Goal: Transaction & Acquisition: Purchase product/service

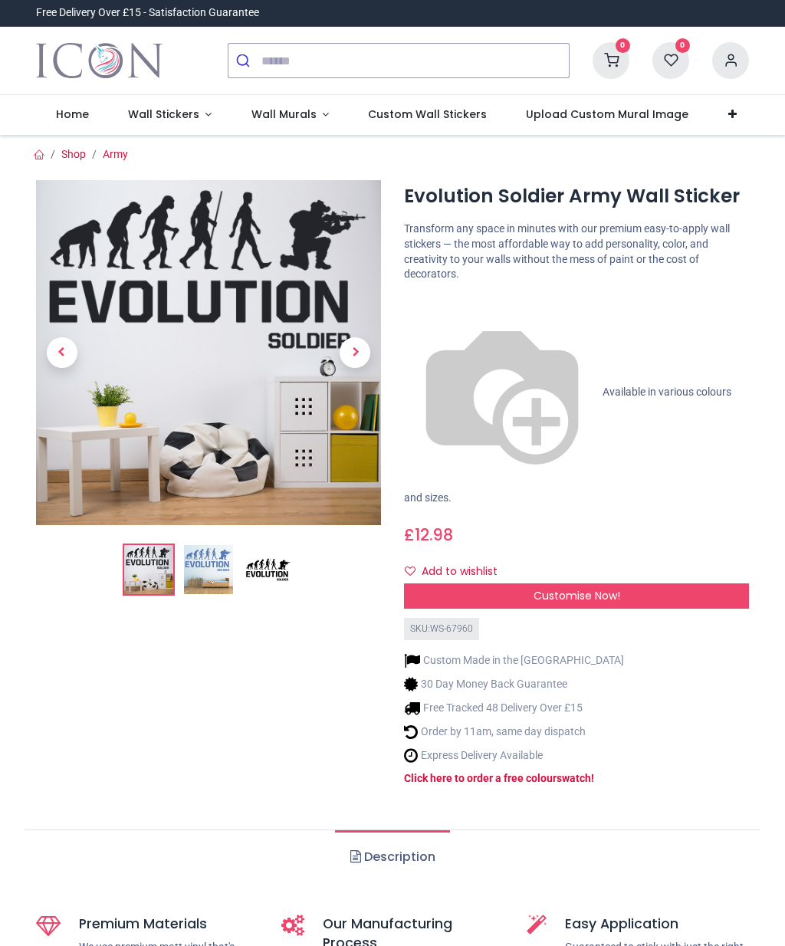
click at [642, 584] on div "Customise Now!" at bounding box center [576, 597] width 345 height 26
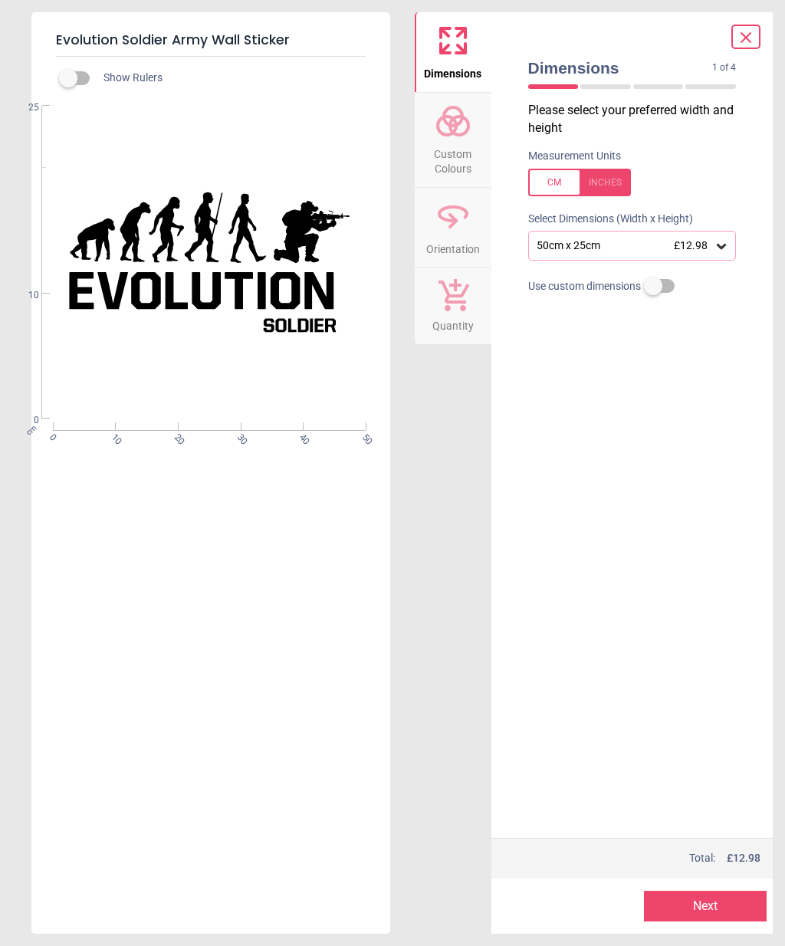
click at [717, 252] on div "50cm x 25cm £12.98" at bounding box center [632, 245] width 209 height 29
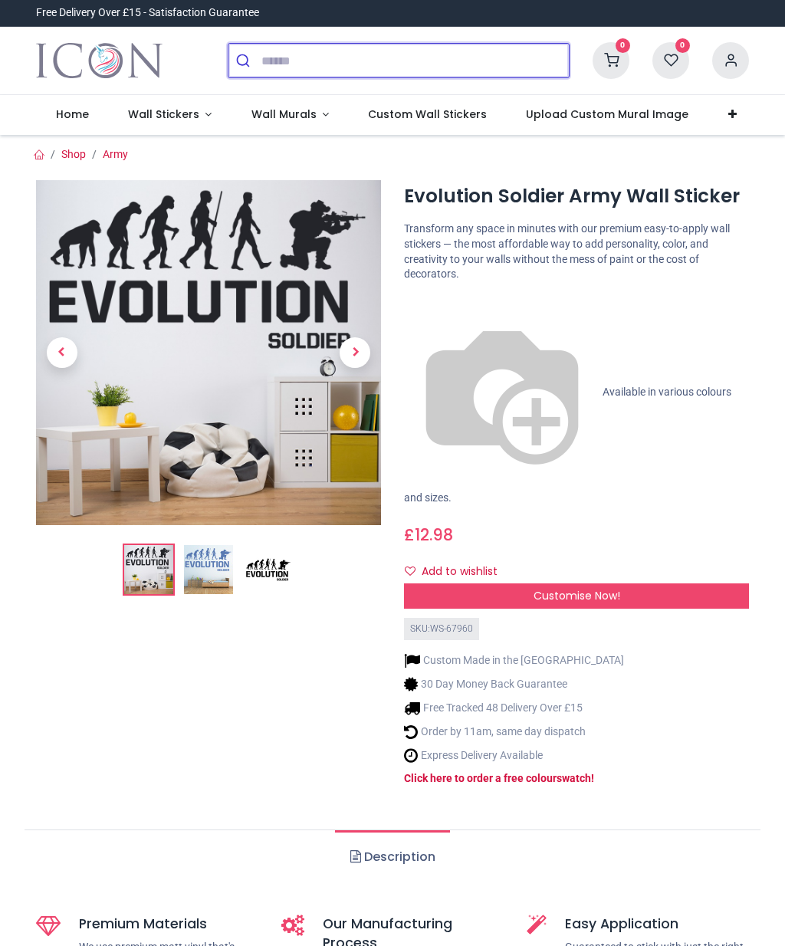
click at [278, 64] on input "search" at bounding box center [416, 61] width 308 height 34
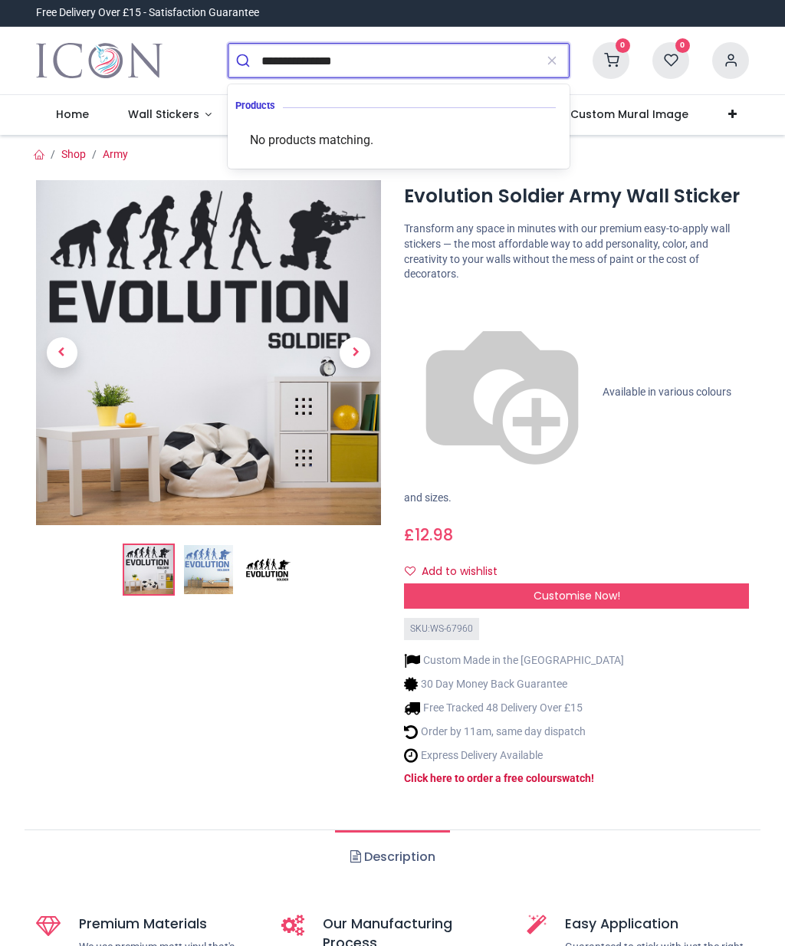
type input "**********"
click at [245, 61] on button "submit" at bounding box center [245, 61] width 33 height 34
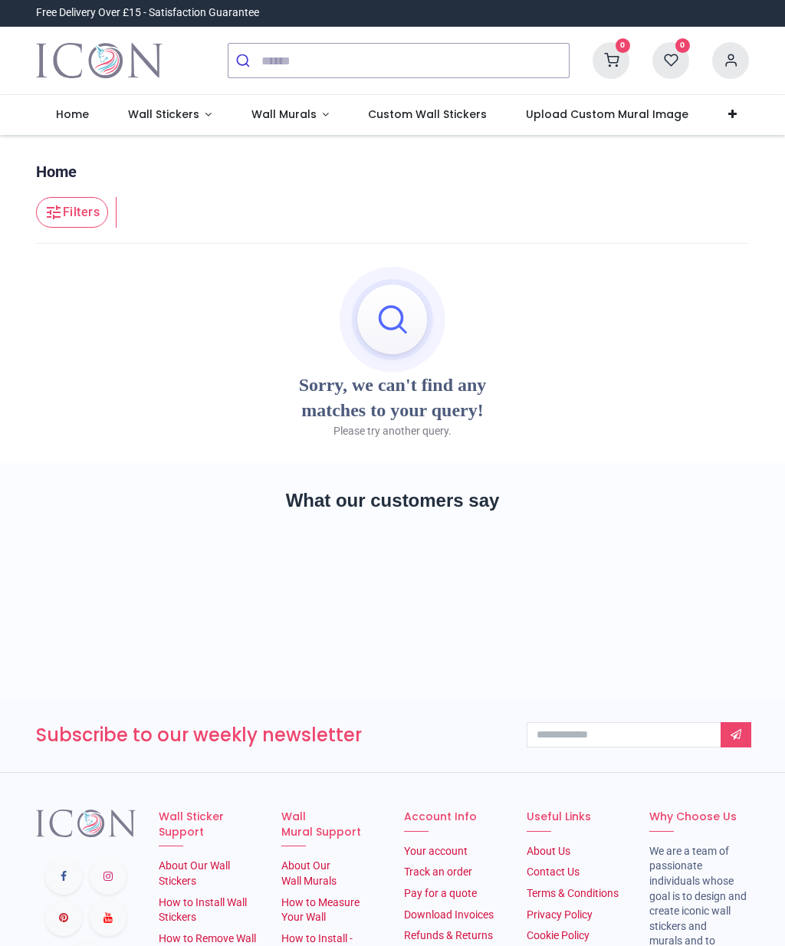
click at [251, 66] on button "submit" at bounding box center [245, 61] width 33 height 34
